Goal: Task Accomplishment & Management: Manage account settings

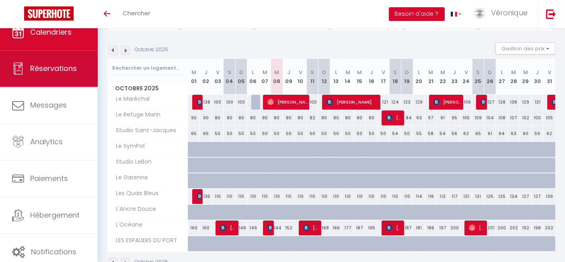
click at [37, 72] on span "Réservations" at bounding box center [53, 68] width 47 height 10
select select "not_cancelled"
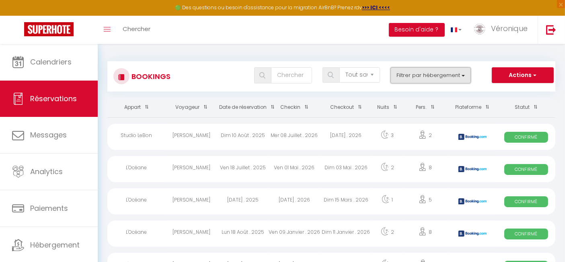
click at [466, 75] on button "Filtrer par hébergement" at bounding box center [431, 75] width 80 height 16
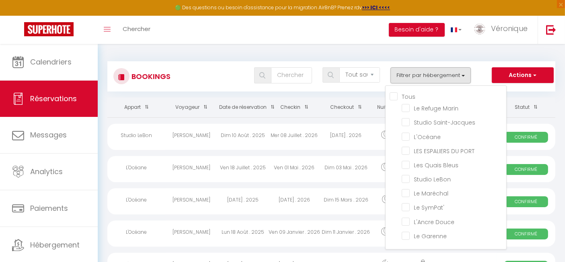
click at [405, 92] on input "Tous" at bounding box center [448, 96] width 117 height 8
checkbox input "true"
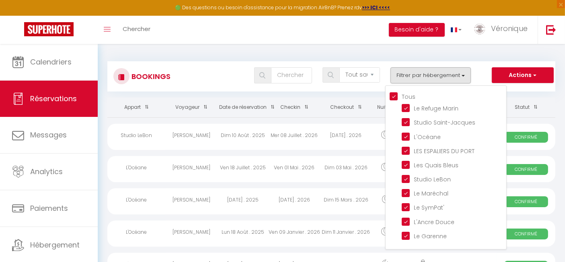
checkbox input "true"
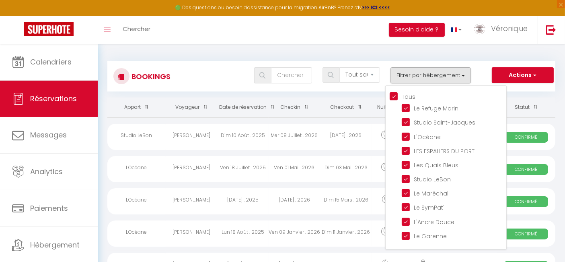
checkbox input "true"
click at [221, 72] on div "Tous les statuts Annulé Confirmé Non Confirmé Tout sauf annulé No Show Request …" at bounding box center [350, 75] width 410 height 16
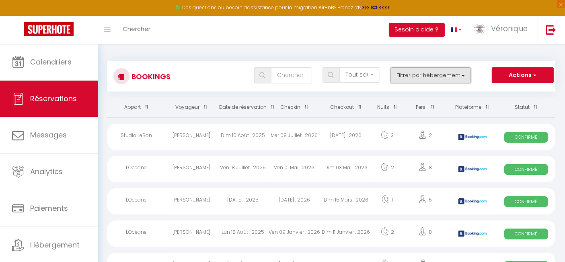
click at [465, 68] on button "Filtrer par hébergement" at bounding box center [431, 75] width 80 height 16
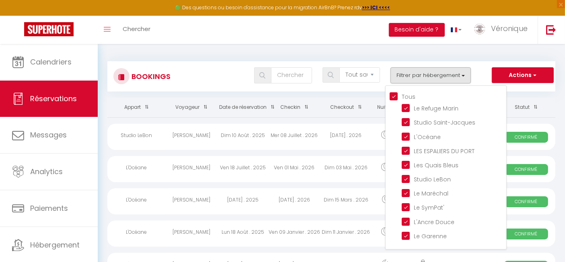
click at [206, 77] on div "Tous les statuts Annulé Confirmé Non Confirmé Tout sauf annulé No Show Request …" at bounding box center [350, 75] width 410 height 16
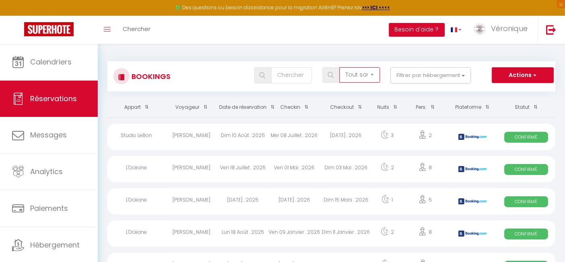
click at [377, 71] on select "Tous les statuts Annulé Confirmé Non Confirmé Tout sauf annulé No Show Request" at bounding box center [360, 74] width 41 height 15
click at [223, 76] on div "Tous les statuts Annulé Confirmé Non Confirmé Tout sauf annulé No Show Request …" at bounding box center [350, 75] width 410 height 16
click at [531, 75] on button "Actions" at bounding box center [523, 75] width 62 height 16
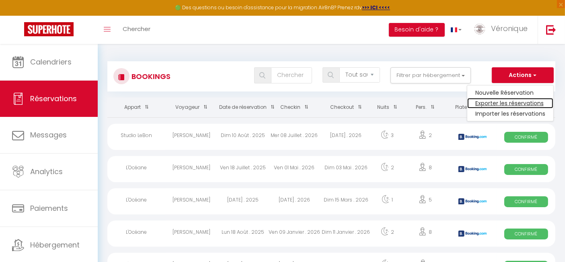
click at [512, 103] on link "Exporter les réservations" at bounding box center [511, 103] width 86 height 10
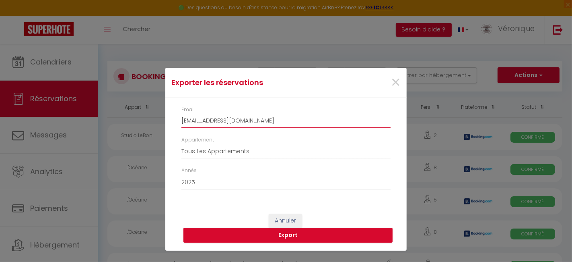
click at [294, 121] on input "[EMAIL_ADDRESS][DOMAIN_NAME]" at bounding box center [286, 120] width 209 height 14
type input "c"
type input "[EMAIL_ADDRESS][DOMAIN_NAME]"
click at [289, 236] on button "Export" at bounding box center [288, 234] width 209 height 15
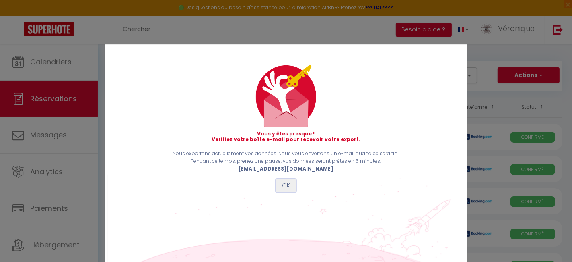
click at [286, 187] on button "OK" at bounding box center [286, 186] width 20 height 14
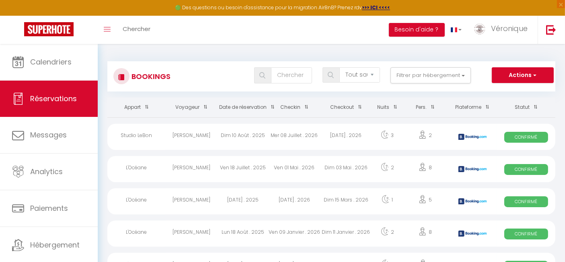
click at [208, 57] on div "Bookings Tous les statuts Annulé Confirmé Non Confirmé Tout sauf annulé No Show…" at bounding box center [331, 73] width 448 height 38
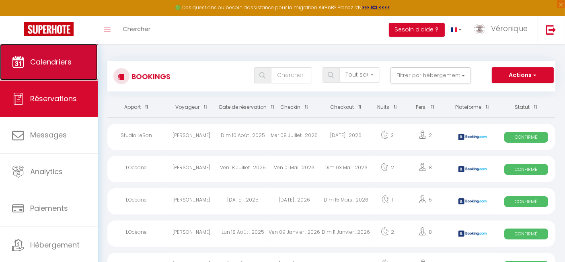
click at [69, 60] on span "Calendriers" at bounding box center [50, 62] width 41 height 10
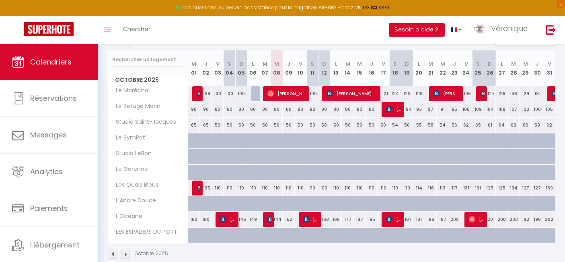
scroll to position [110, 0]
